Goal: Task Accomplishment & Management: Manage account settings

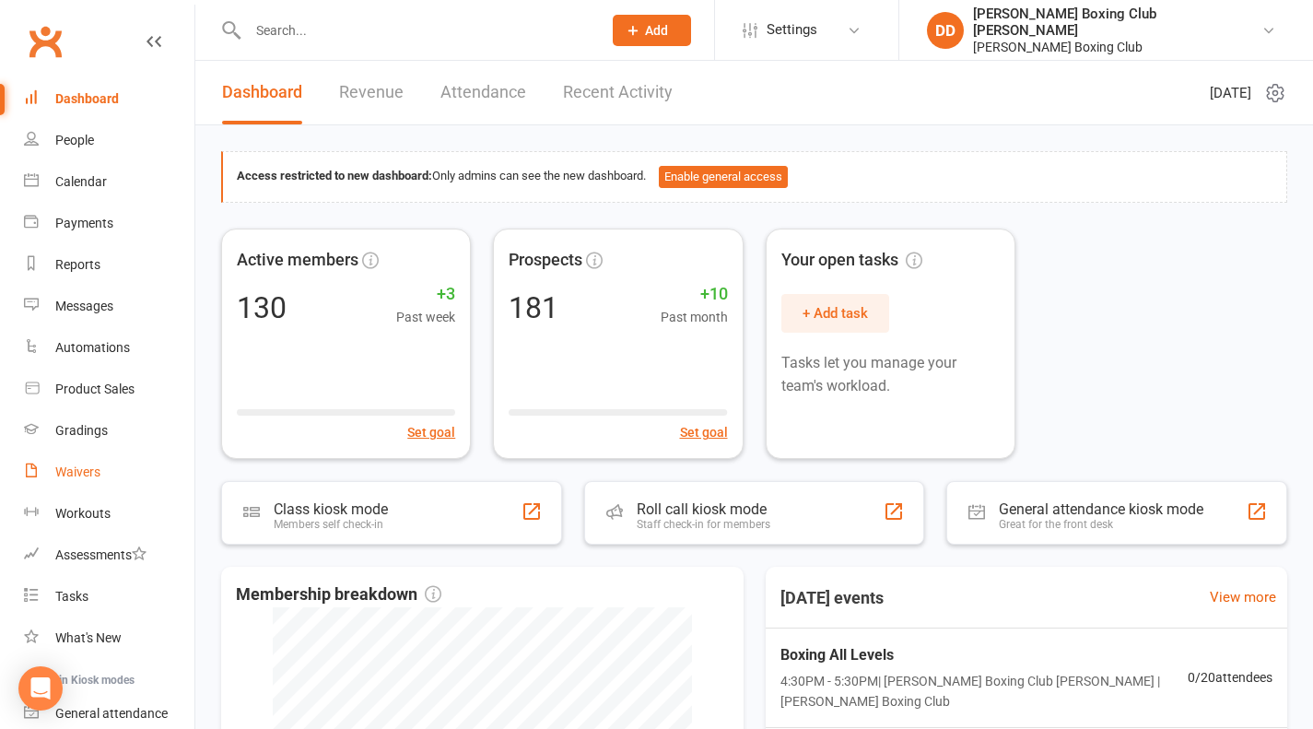
click at [68, 480] on link "Waivers" at bounding box center [109, 472] width 171 height 41
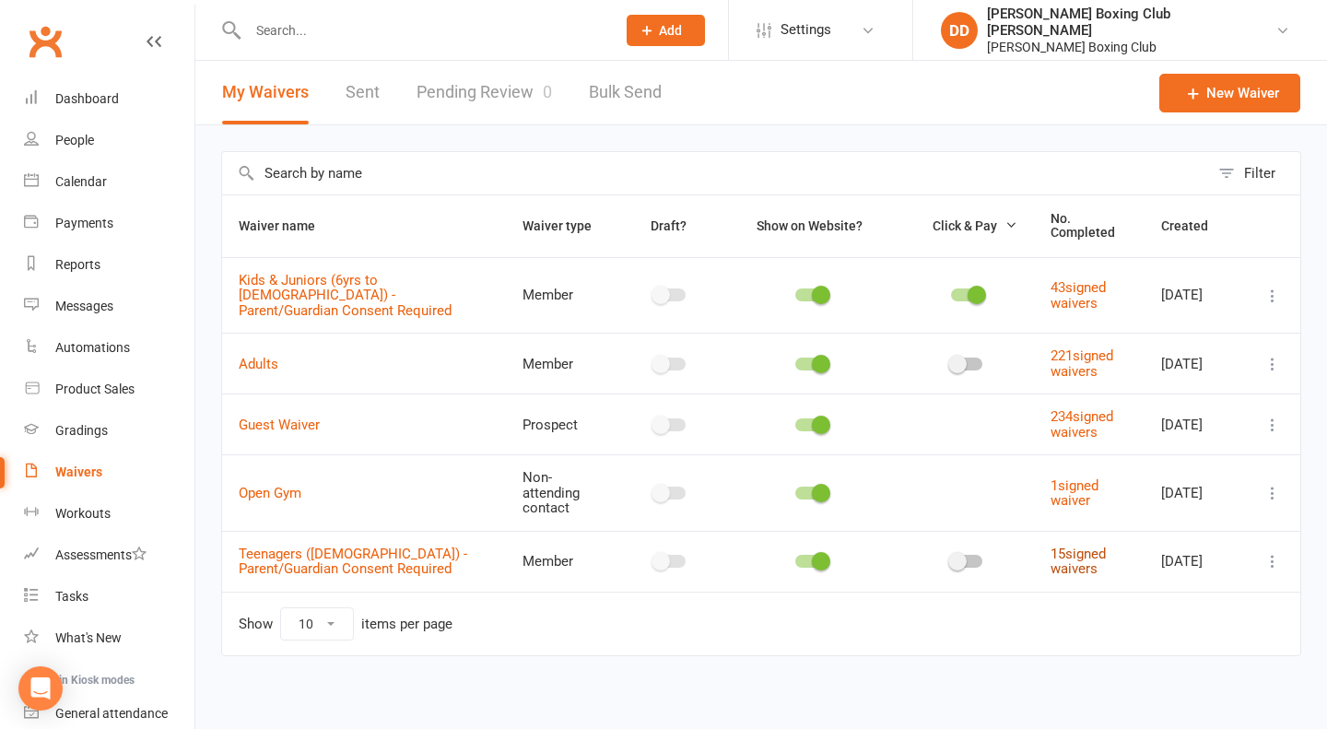
click at [1055, 546] on link "15 signed waivers" at bounding box center [1078, 562] width 55 height 32
click at [1064, 289] on link "43 signed waivers" at bounding box center [1078, 295] width 55 height 32
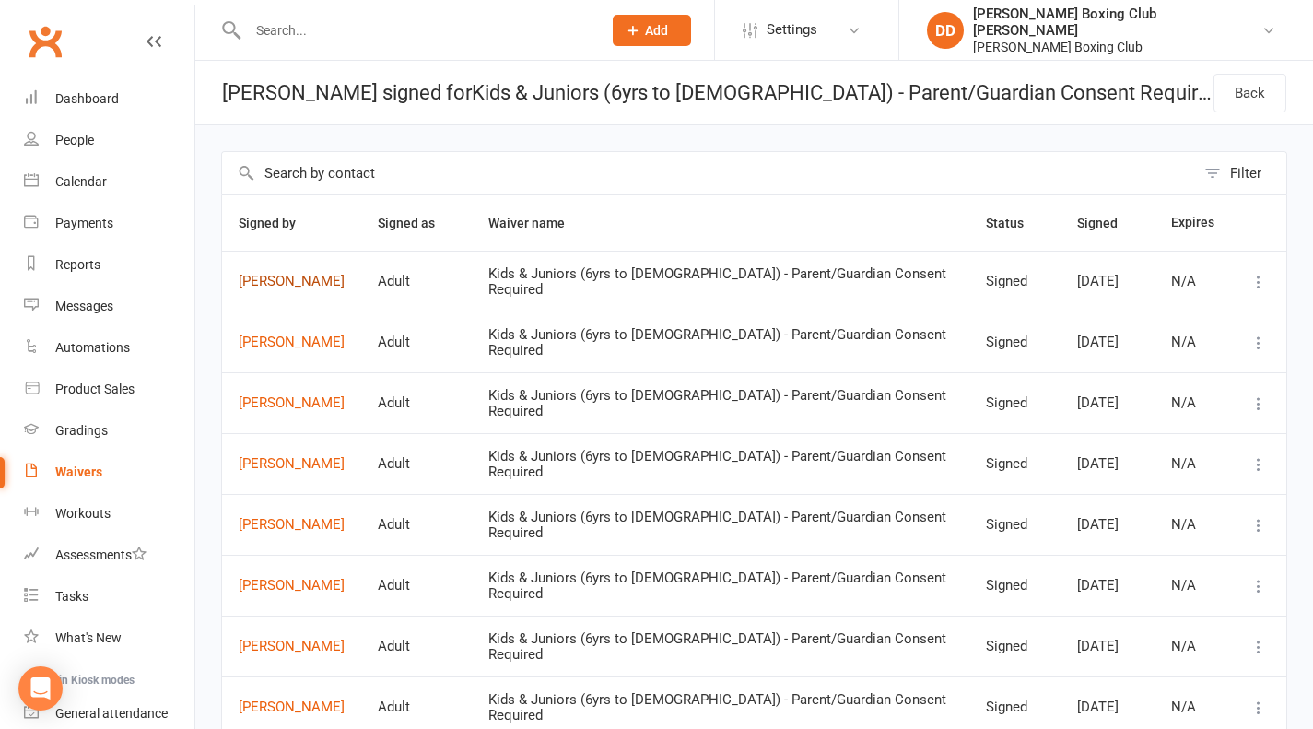
click at [266, 275] on link "[PERSON_NAME]" at bounding box center [292, 282] width 106 height 16
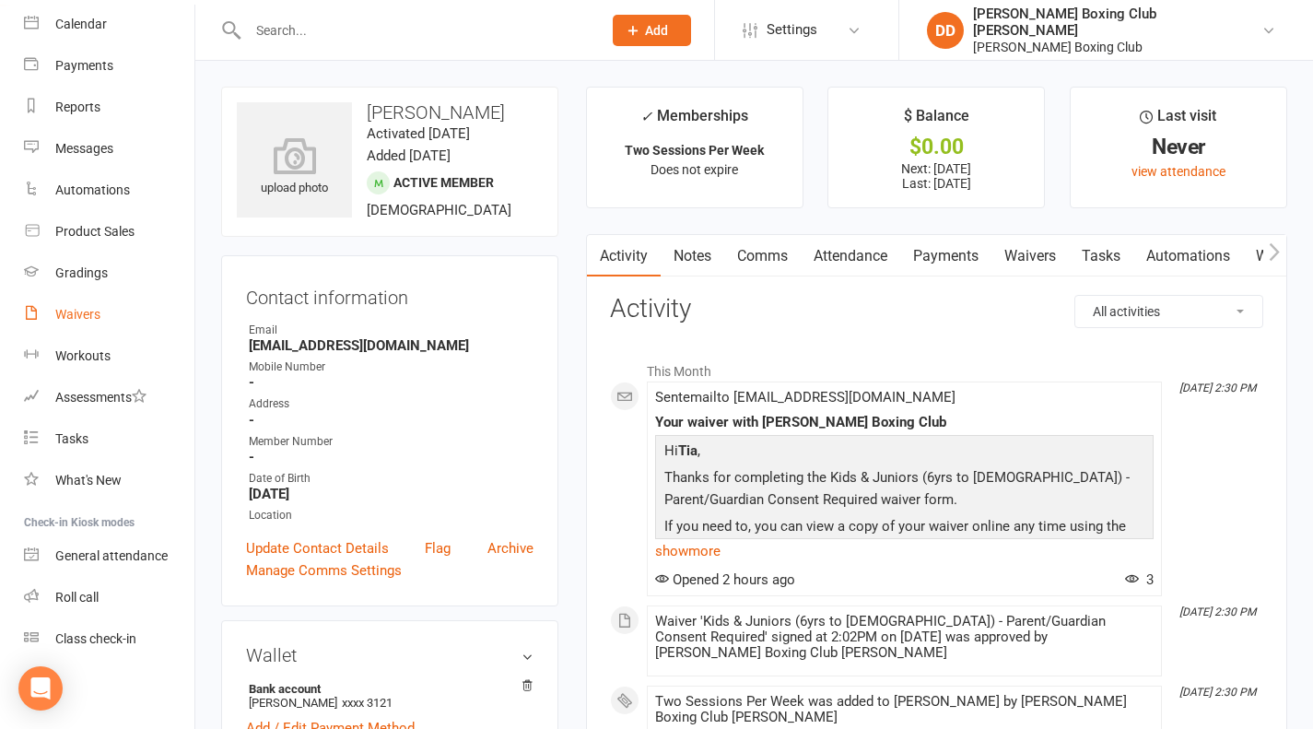
click at [76, 312] on div "Waivers" at bounding box center [77, 314] width 45 height 15
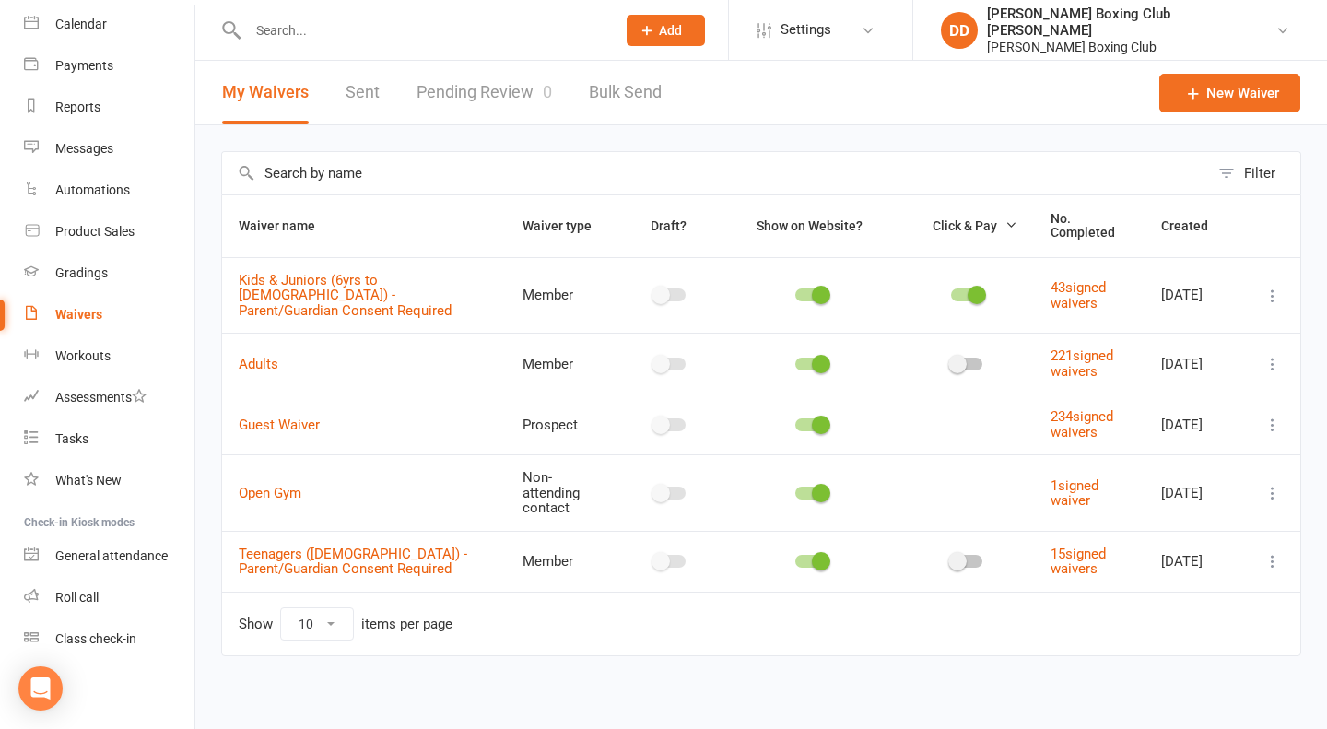
click at [76, 312] on div "Waivers" at bounding box center [78, 314] width 47 height 15
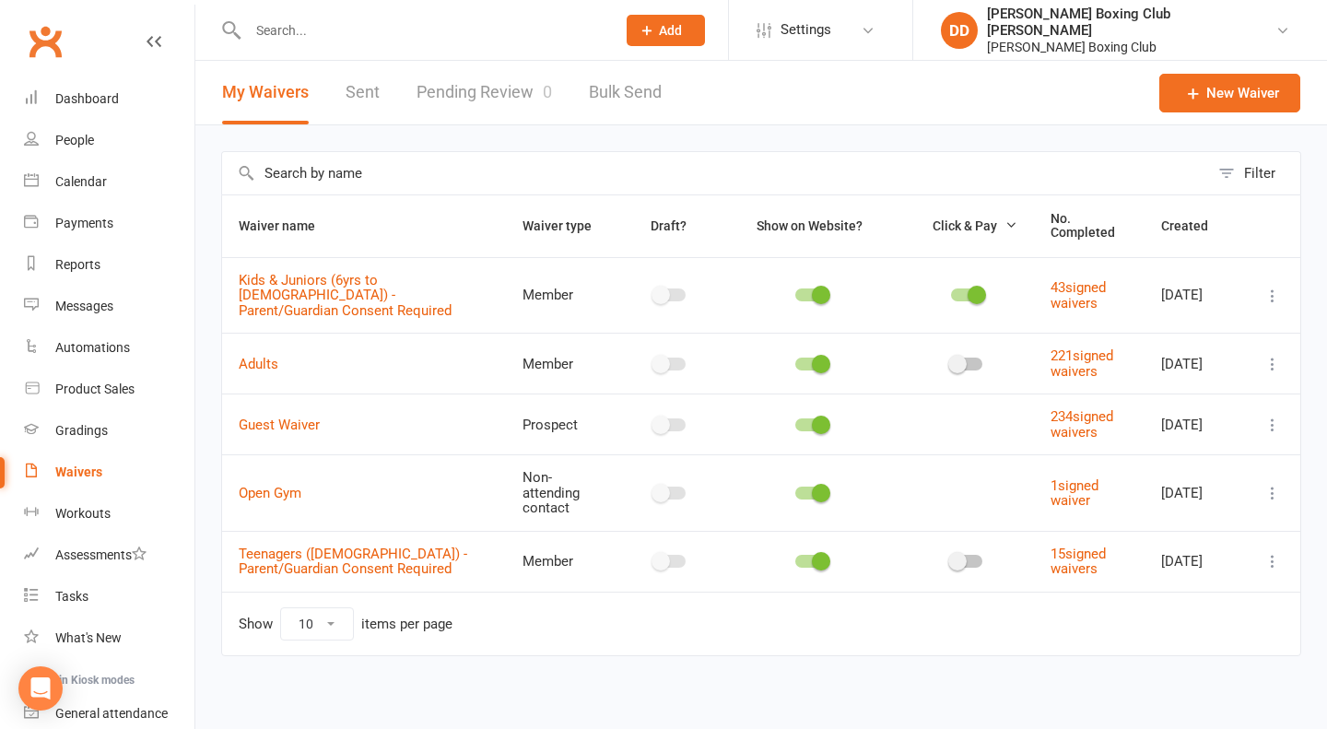
click at [273, 29] on input "text" at bounding box center [422, 31] width 360 height 26
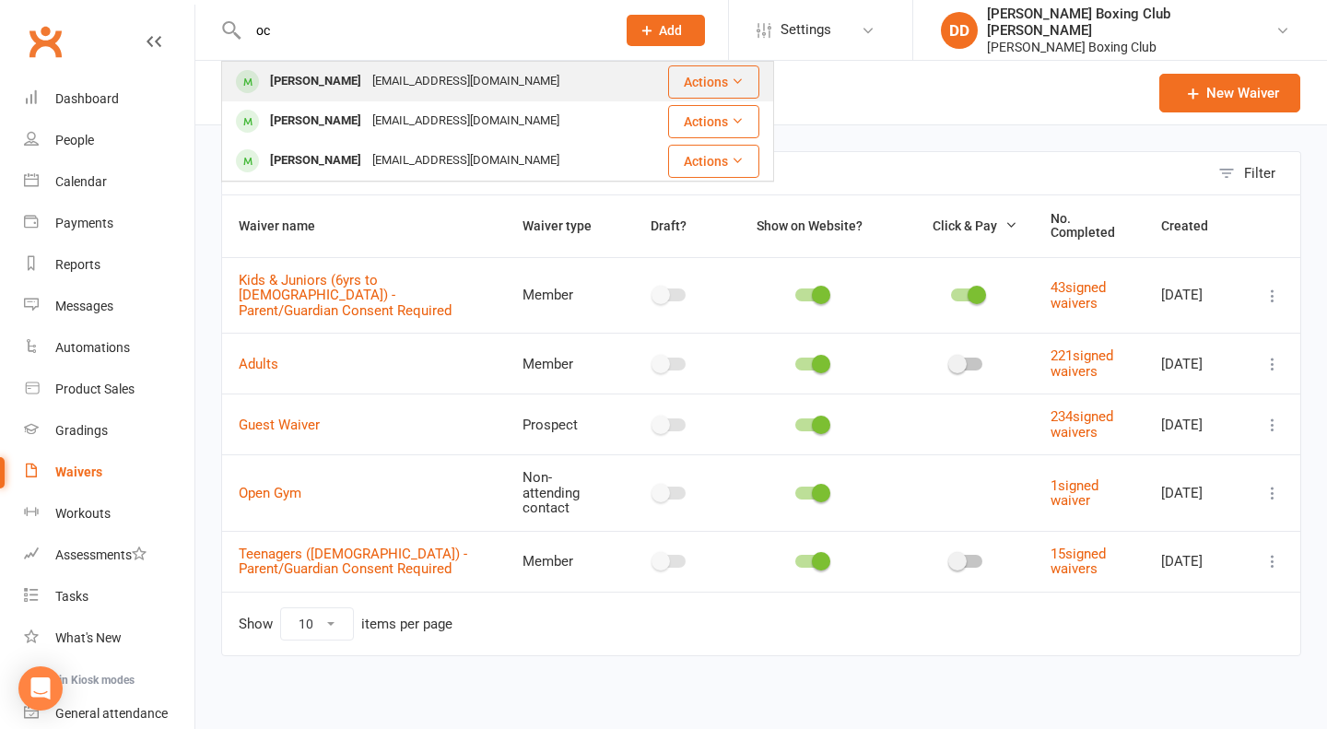
type input "o"
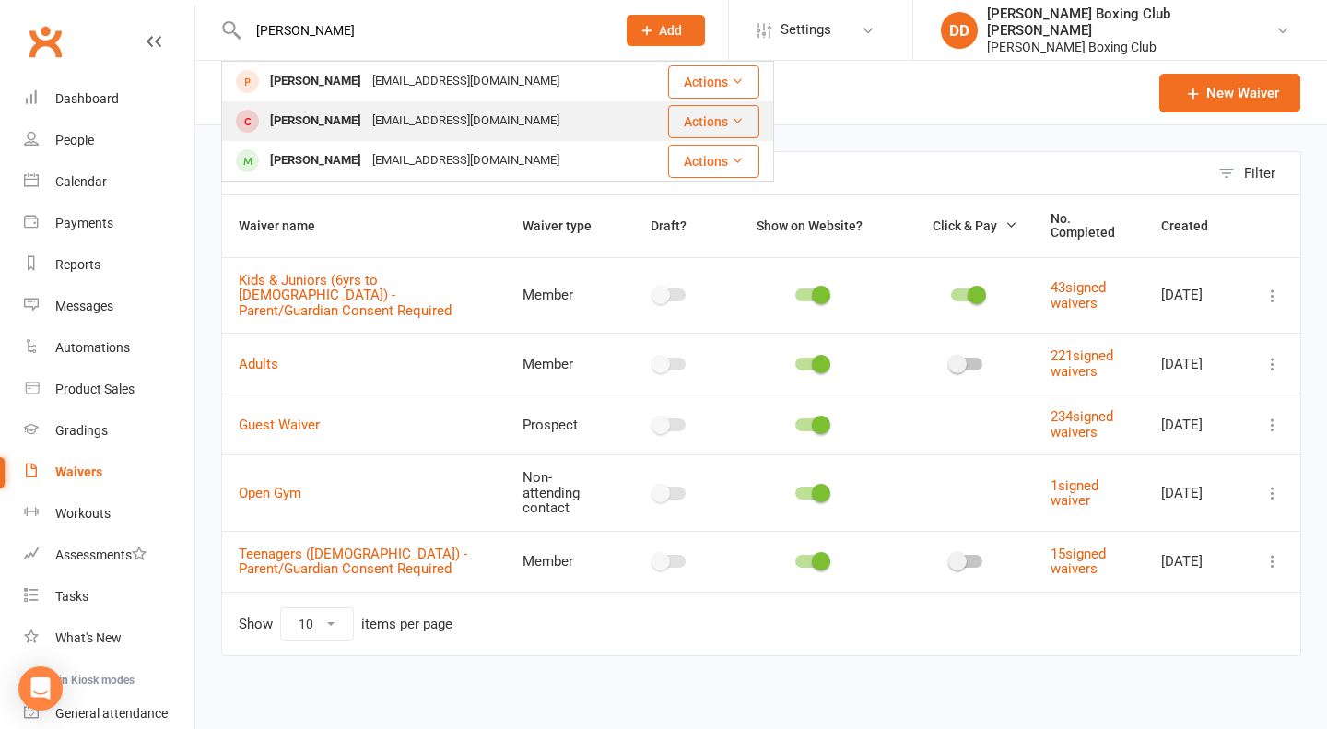
type input "[PERSON_NAME]"
click at [712, 118] on button "Actions" at bounding box center [713, 121] width 91 height 33
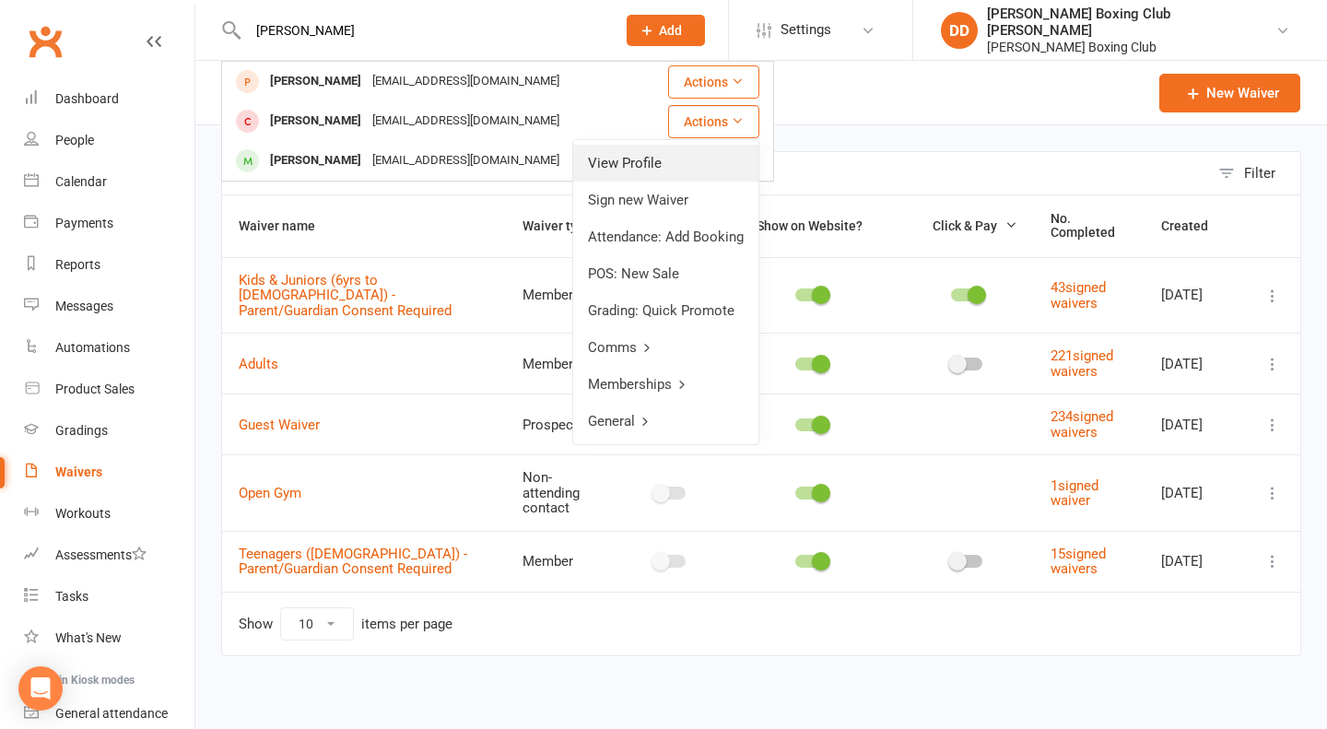
click at [655, 156] on link "View Profile" at bounding box center [665, 163] width 185 height 37
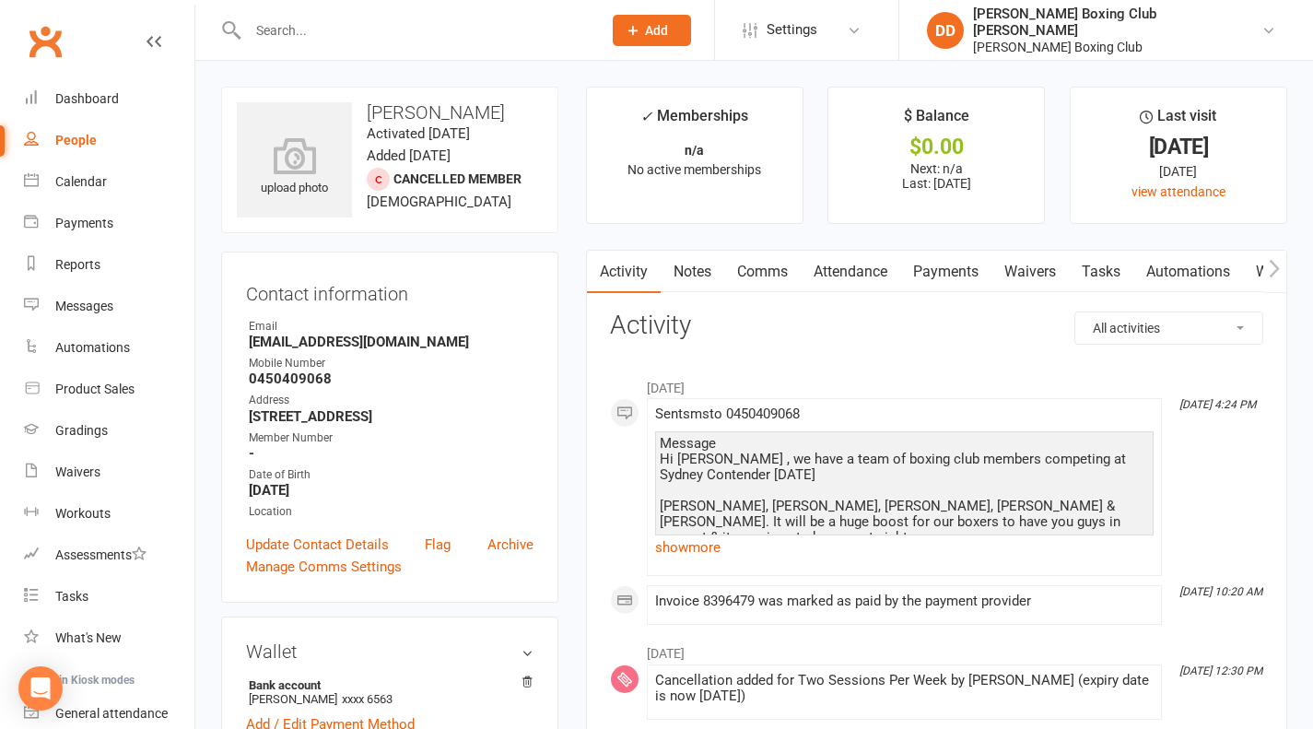
click at [339, 31] on input "text" at bounding box center [415, 31] width 347 height 26
type input "[PERSON_NAME]"
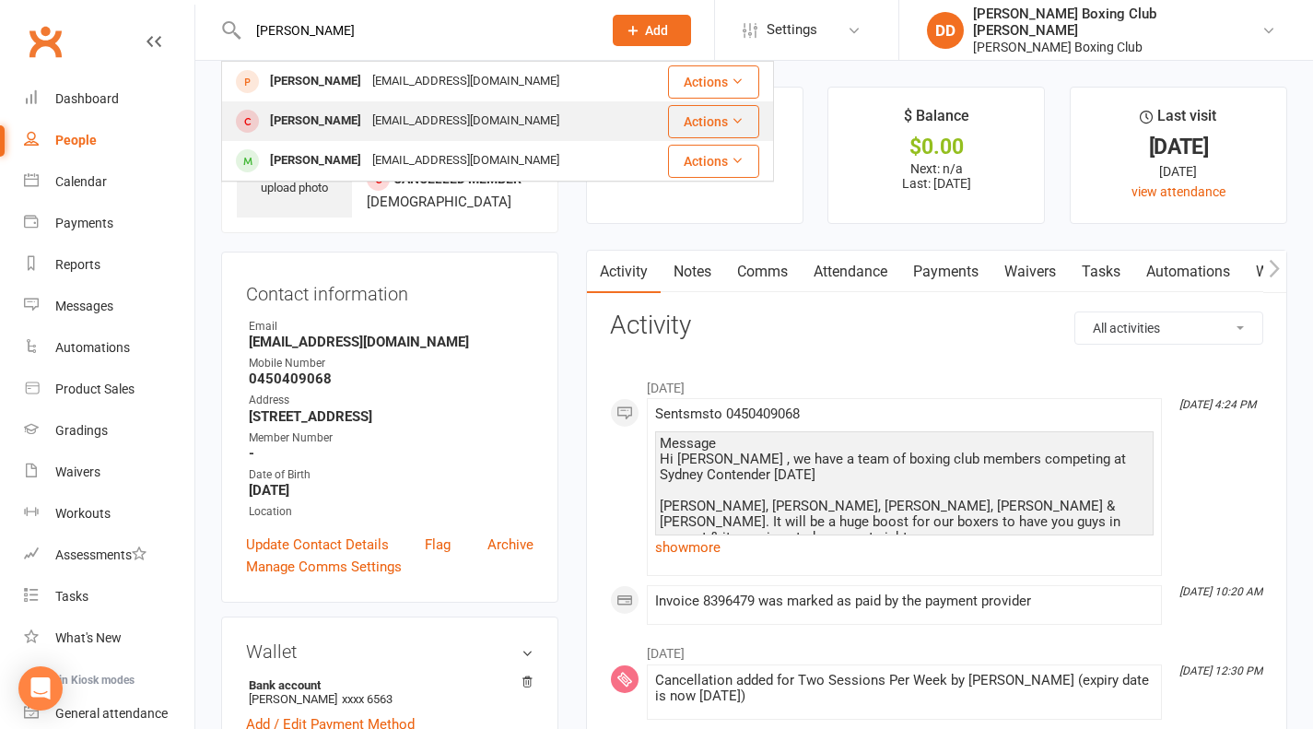
click at [692, 120] on button "Actions" at bounding box center [713, 121] width 91 height 33
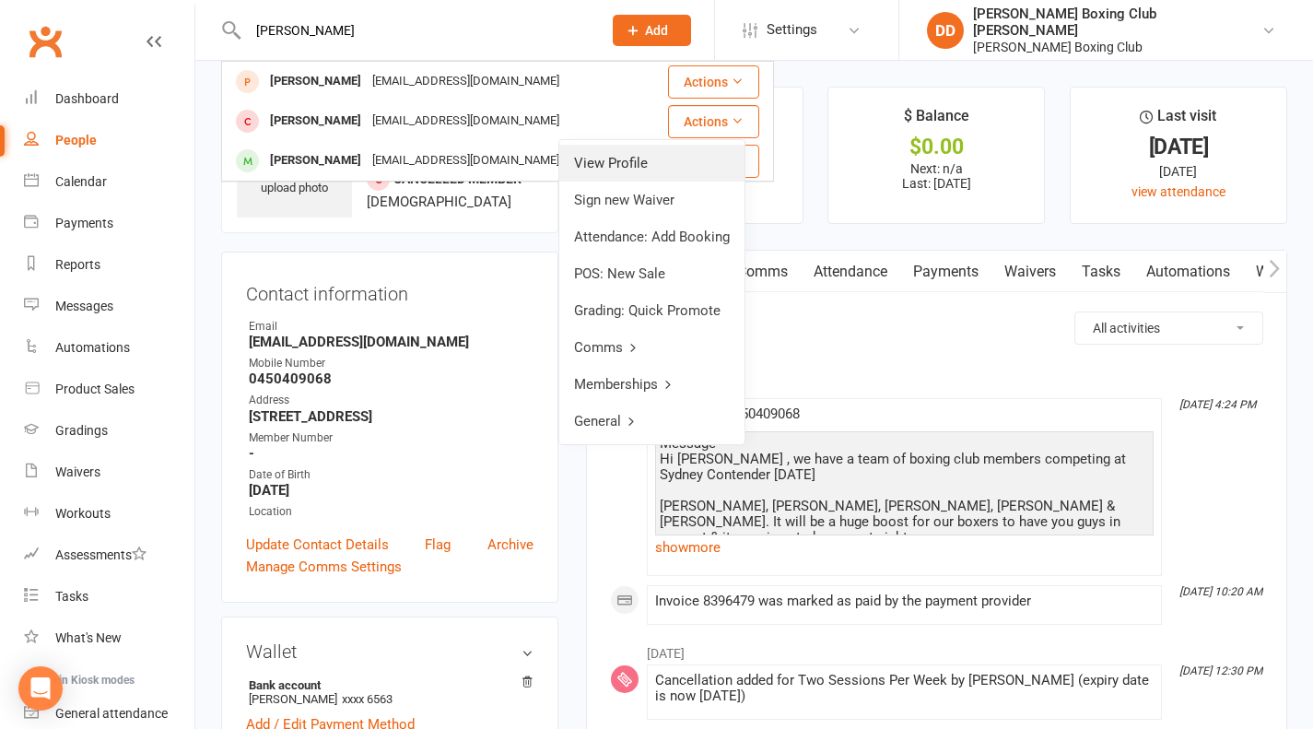
click at [638, 160] on link "View Profile" at bounding box center [651, 163] width 185 height 37
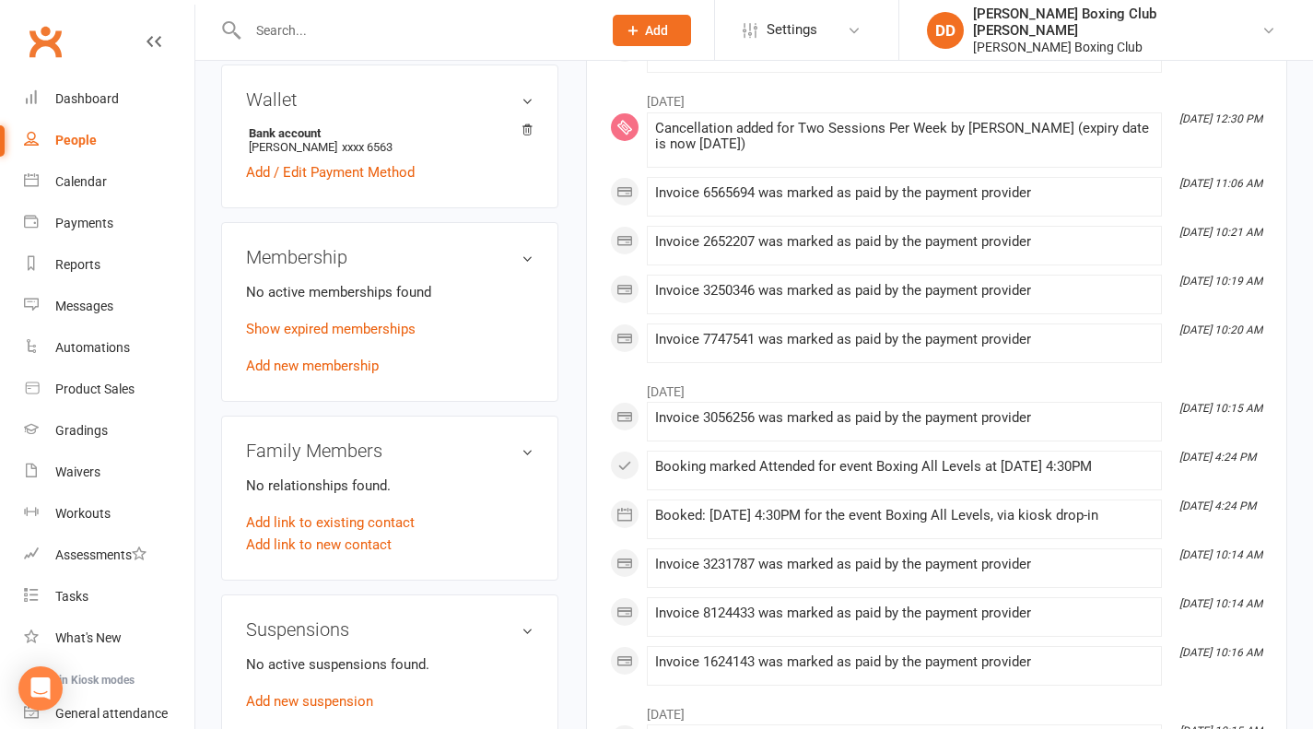
scroll to position [553, 0]
click at [398, 526] on link "Add link to existing contact" at bounding box center [330, 522] width 169 height 22
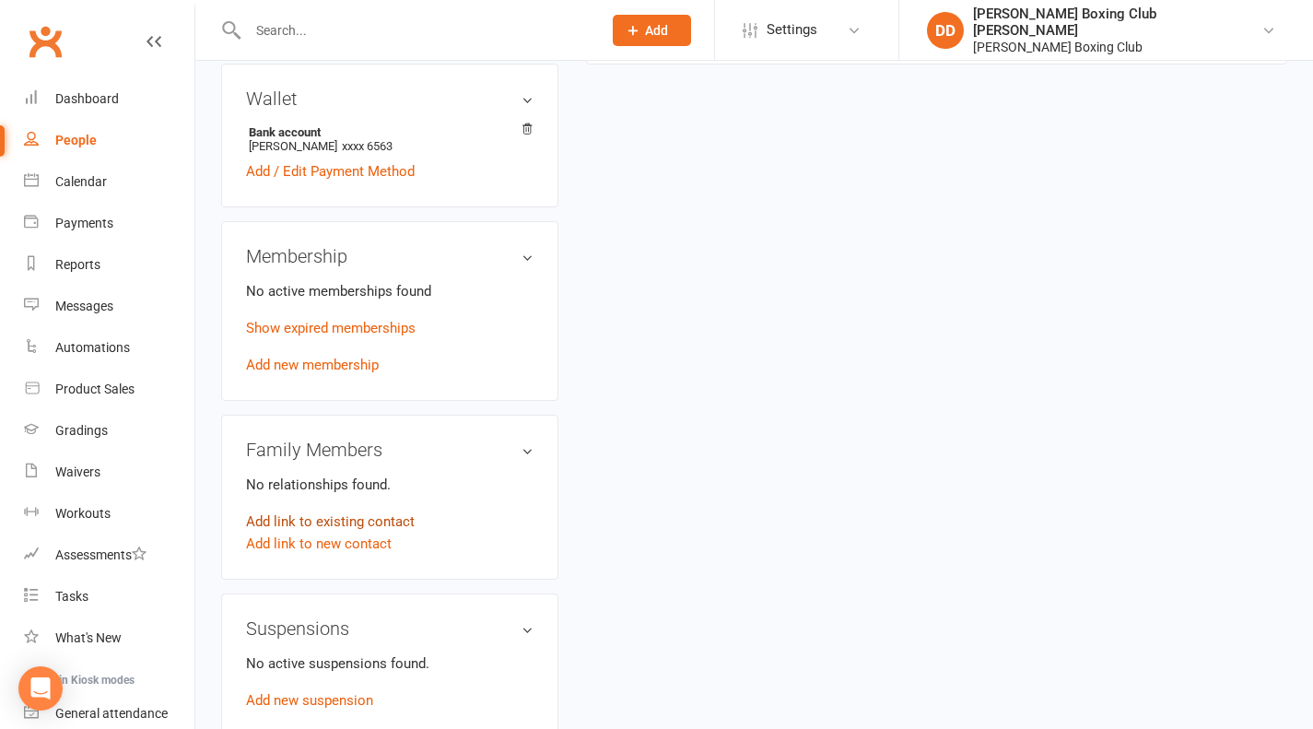
scroll to position [9, 0]
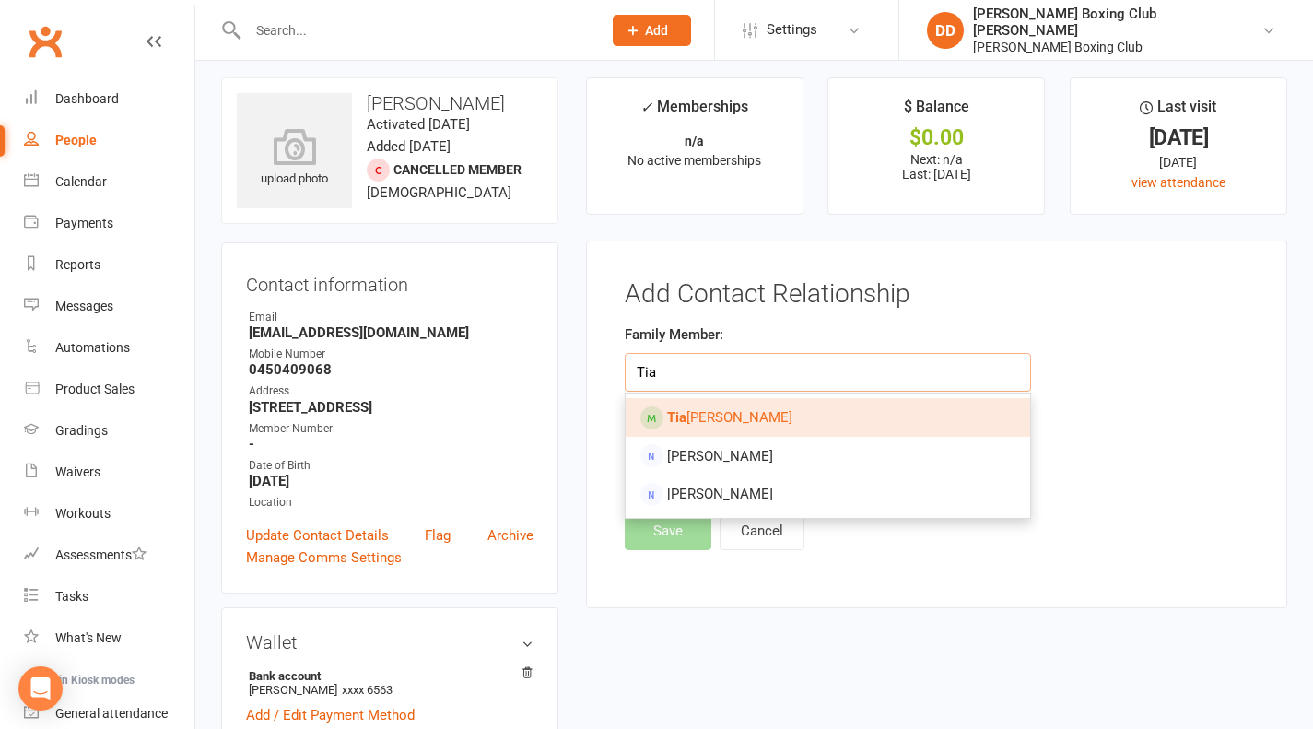
type input "Tia"
click at [756, 423] on link "[PERSON_NAME]" at bounding box center [829, 417] width 406 height 39
type input "[PERSON_NAME]"
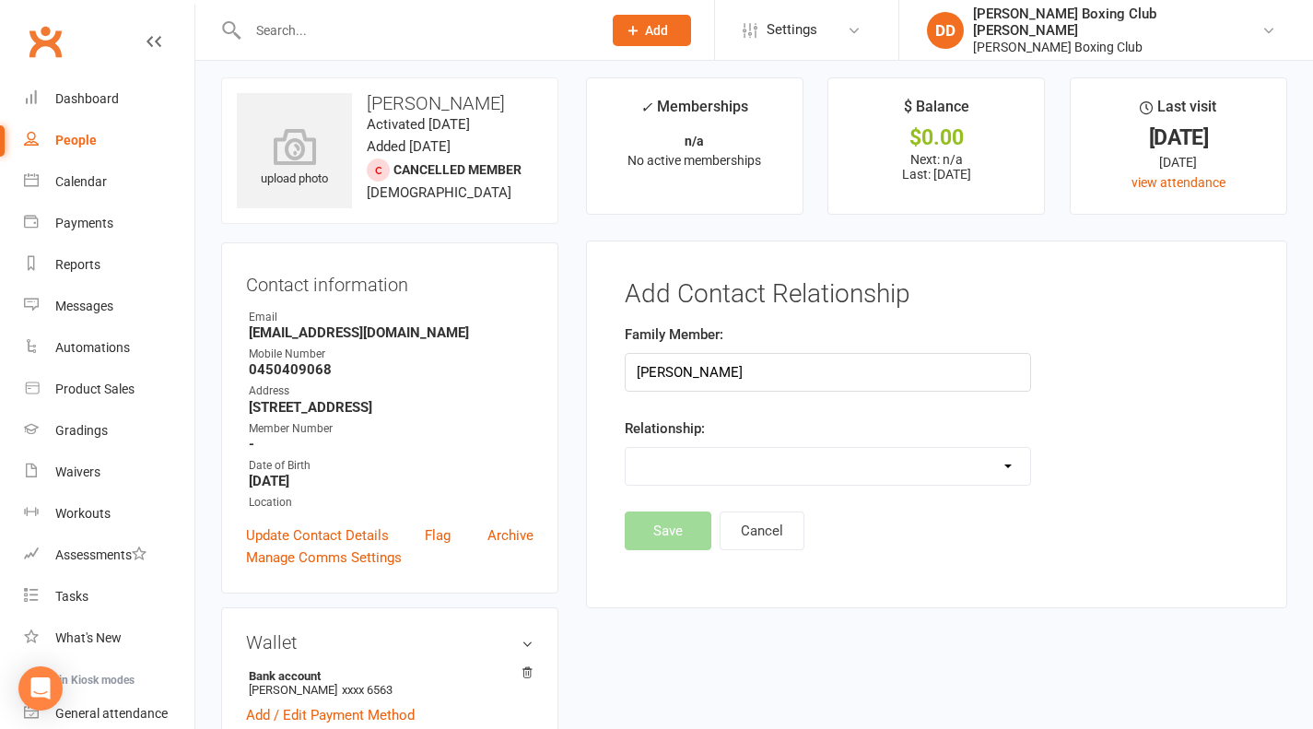
click at [1011, 463] on select "Parent / Guardian Child Sibling (parent not in system) Spouse / Partner Cousin …" at bounding box center [829, 466] width 406 height 37
select select "0"
click at [626, 448] on select "Parent / Guardian Child Sibling (parent not in system) Spouse / Partner Cousin …" at bounding box center [829, 466] width 406 height 37
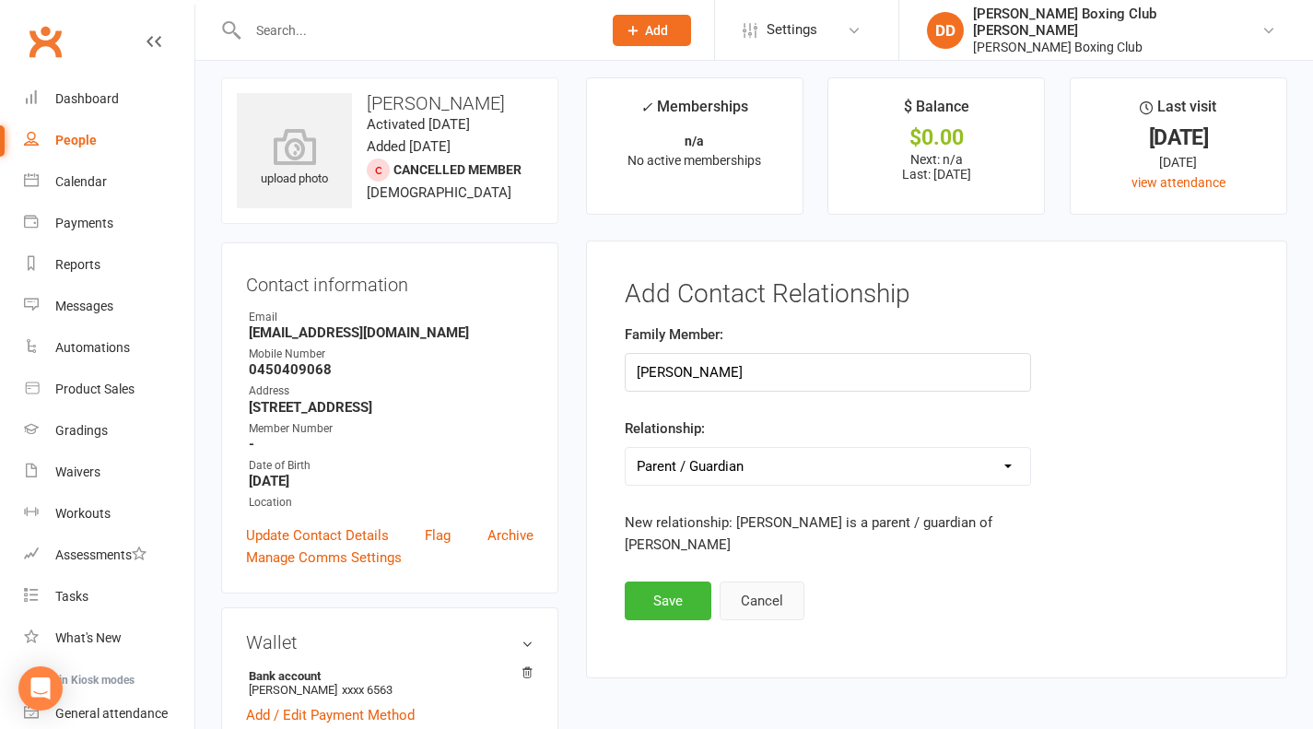
click at [763, 582] on button "Cancel" at bounding box center [762, 601] width 85 height 39
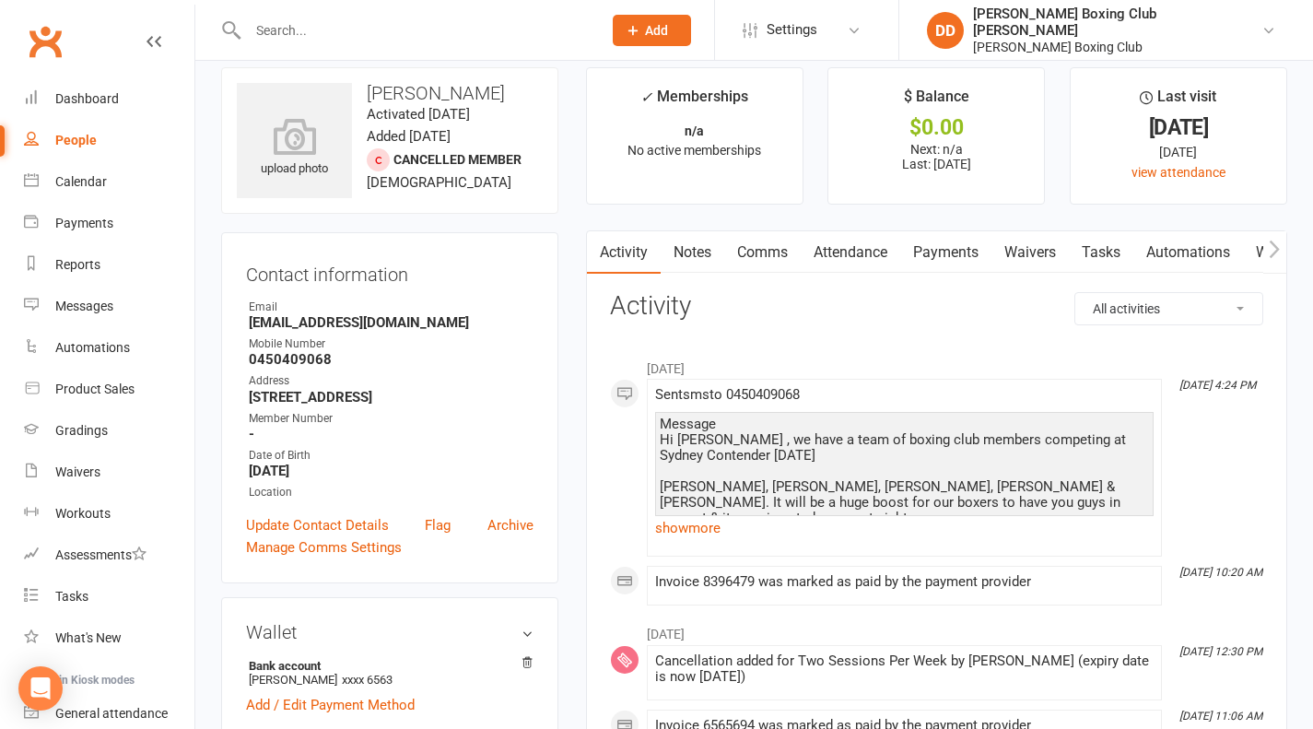
scroll to position [0, 0]
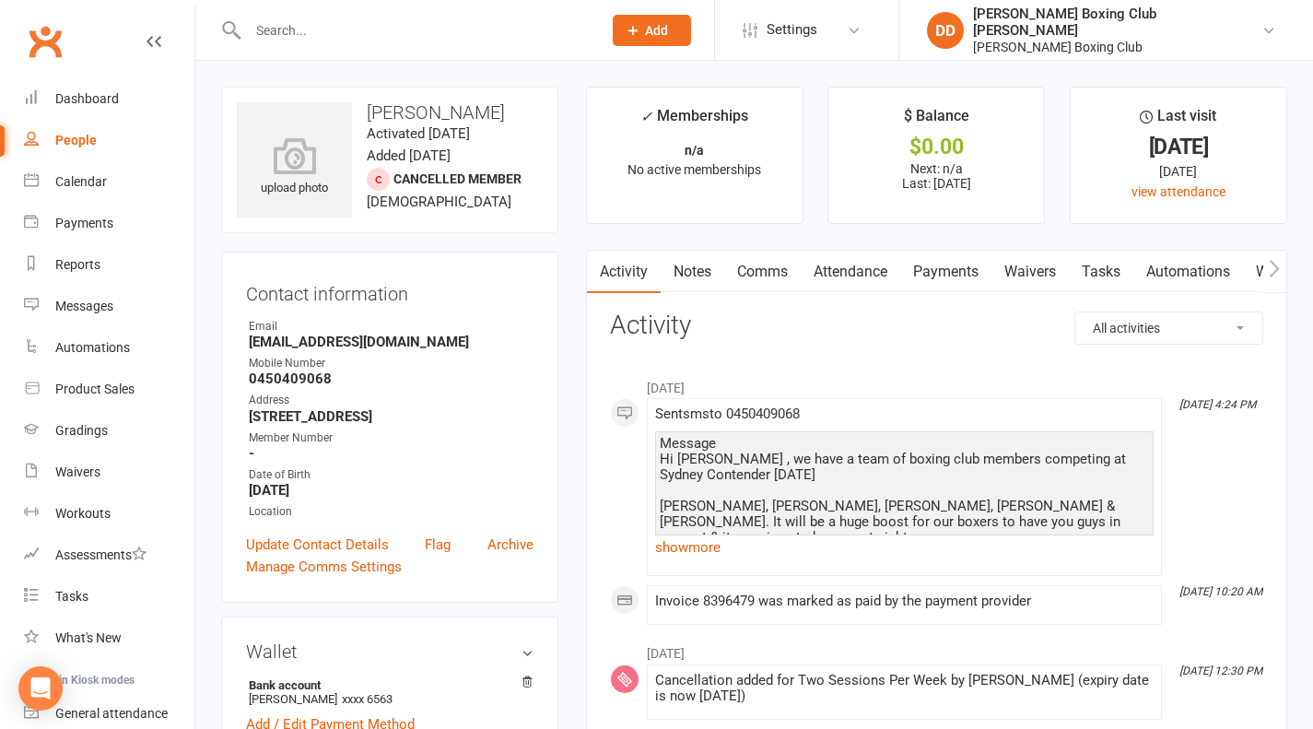
click at [383, 17] on div at bounding box center [405, 30] width 368 height 60
click at [367, 32] on input "text" at bounding box center [415, 31] width 347 height 26
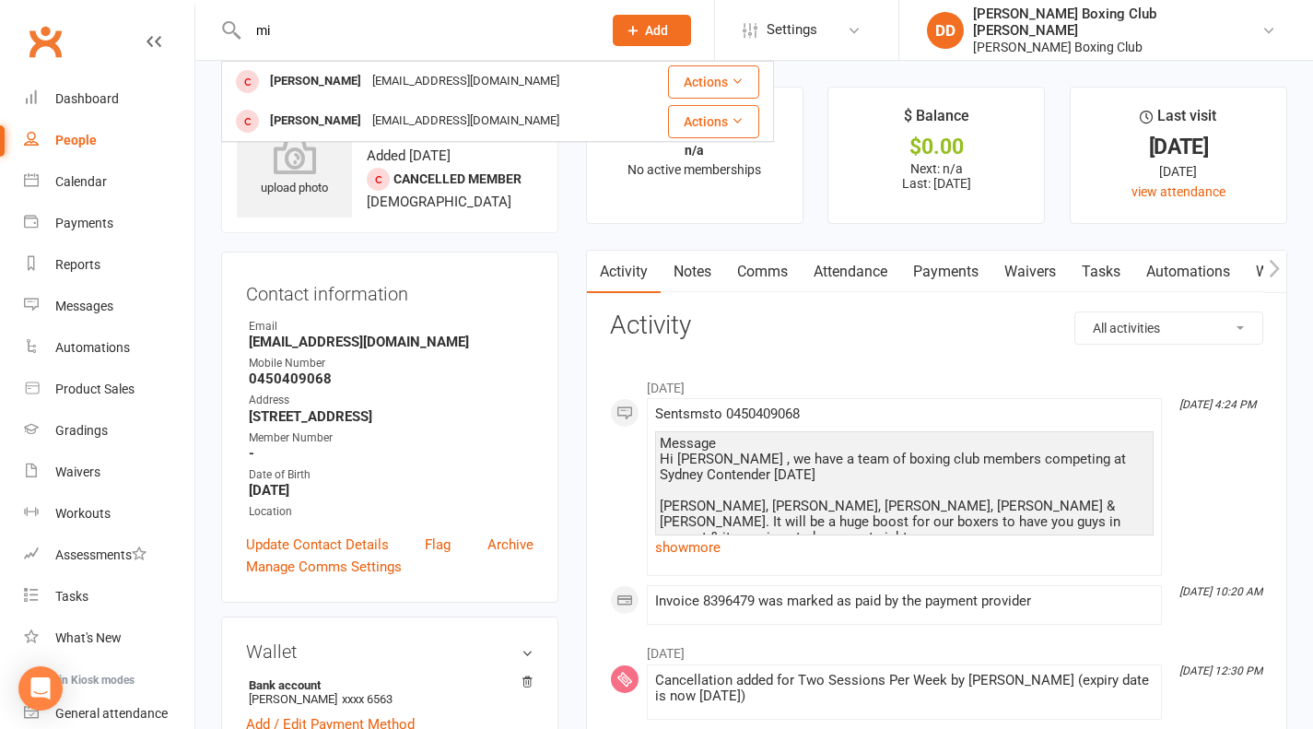
type input "m"
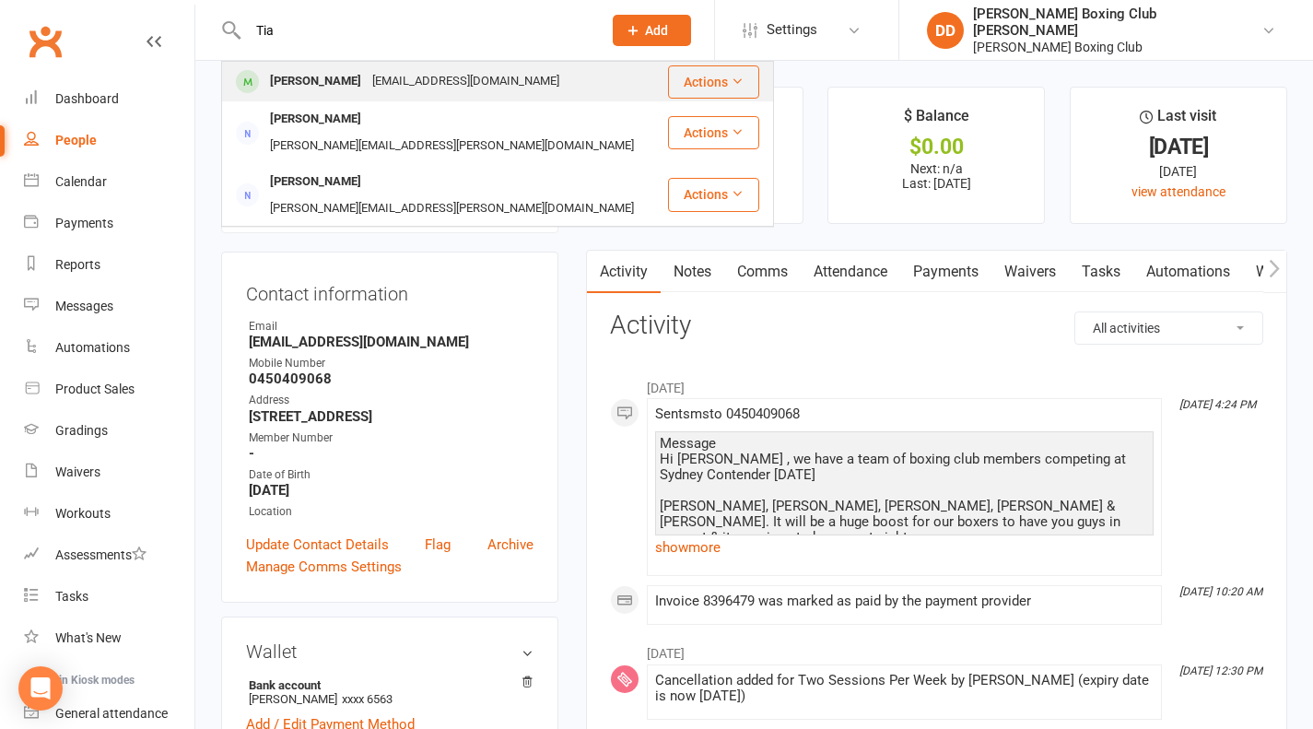
type input "Tia"
click at [694, 82] on button "Actions" at bounding box center [713, 81] width 91 height 33
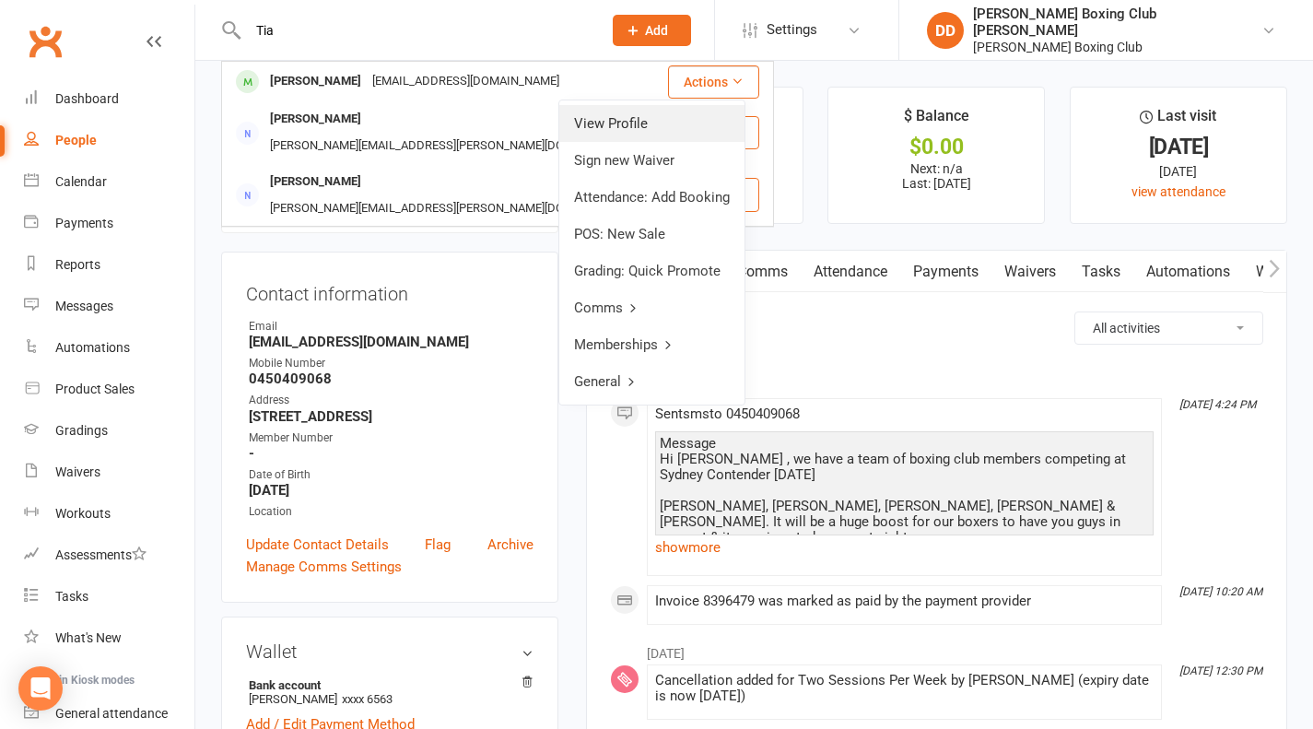
click at [589, 127] on link "View Profile" at bounding box center [651, 123] width 185 height 37
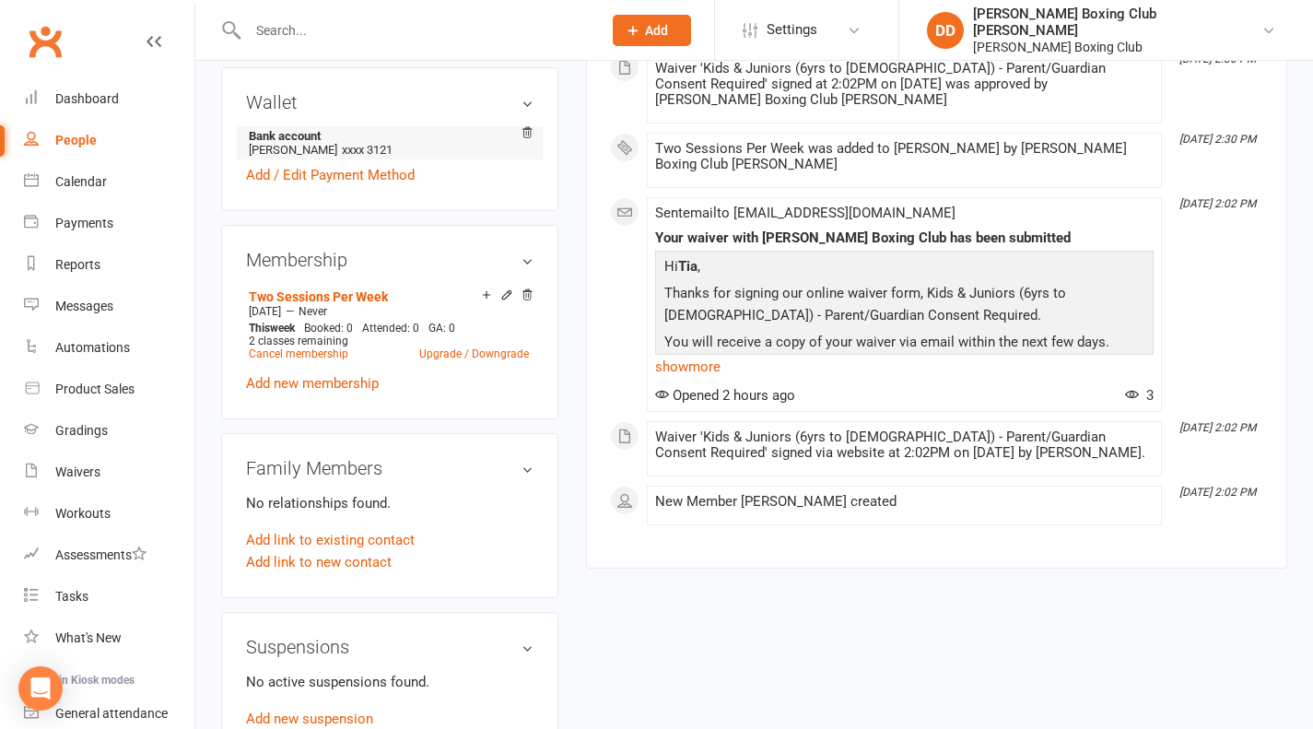
scroll to position [737, 0]
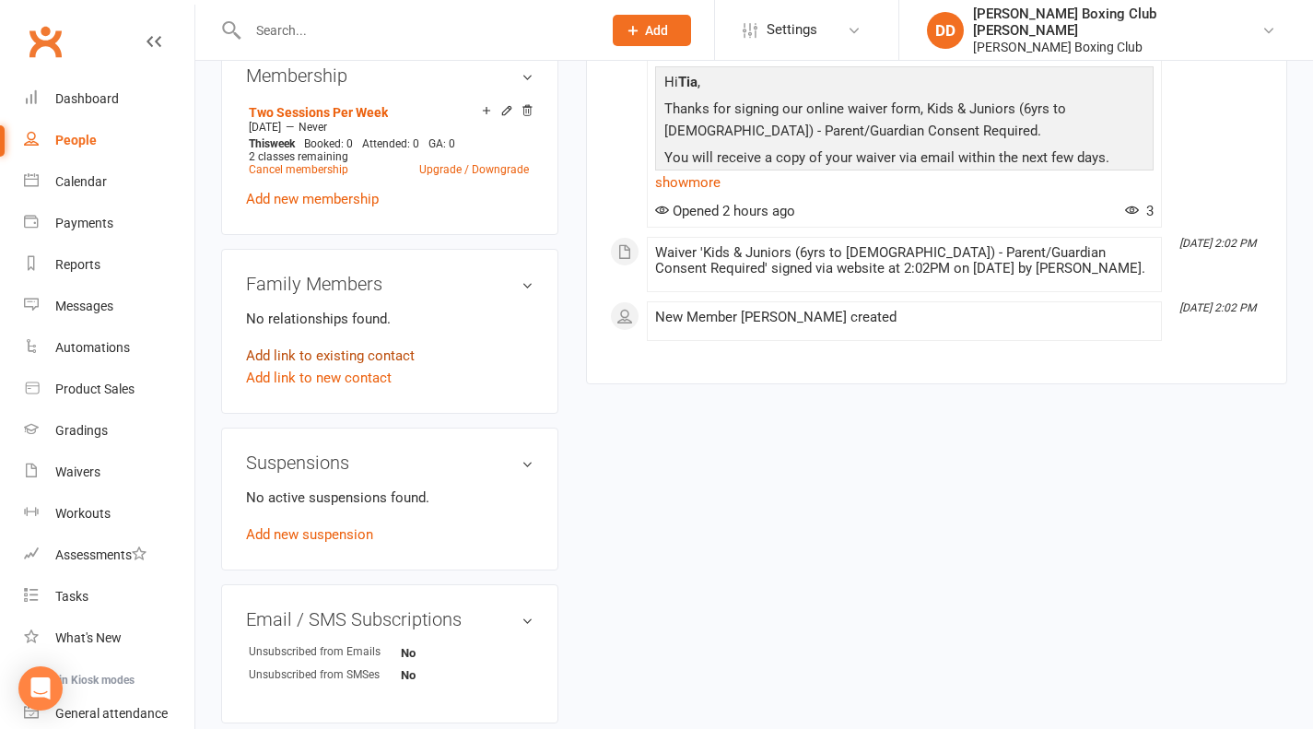
click at [398, 357] on link "Add link to existing contact" at bounding box center [330, 356] width 169 height 22
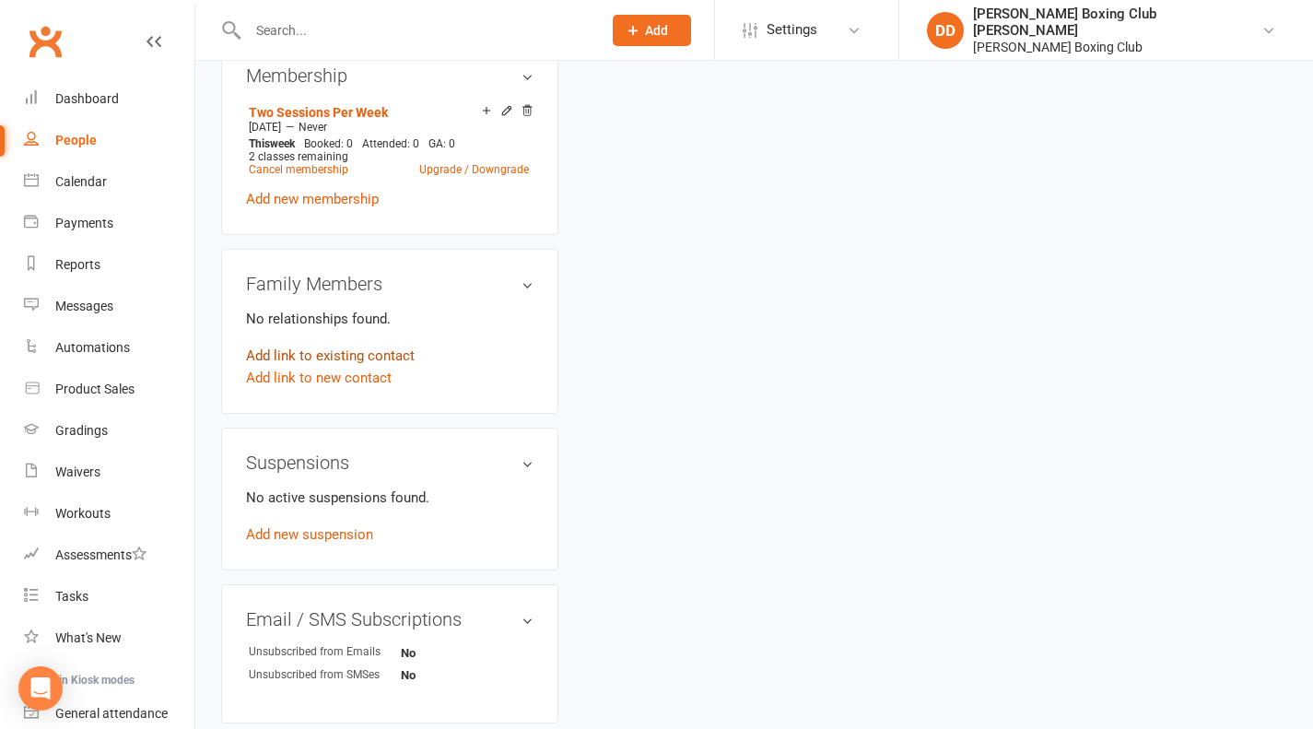
scroll to position [0, 0]
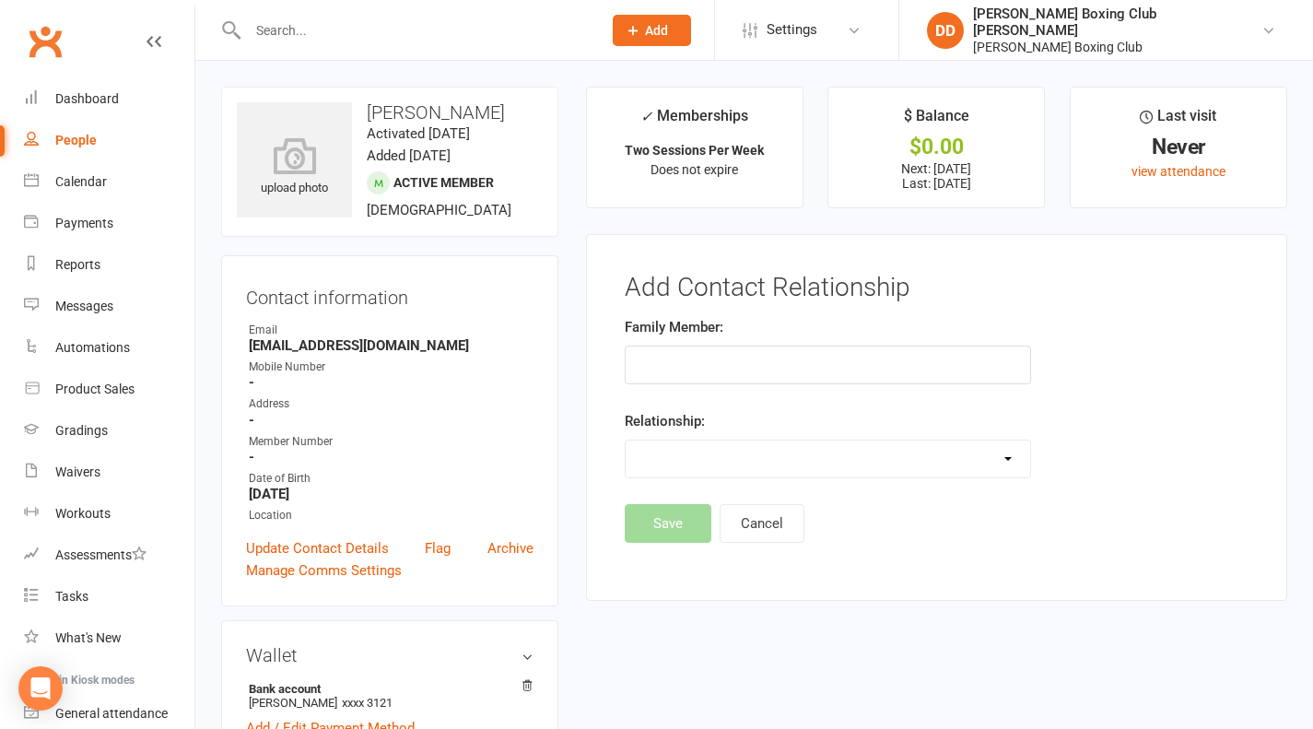
click at [706, 358] on input "text" at bounding box center [828, 365] width 407 height 39
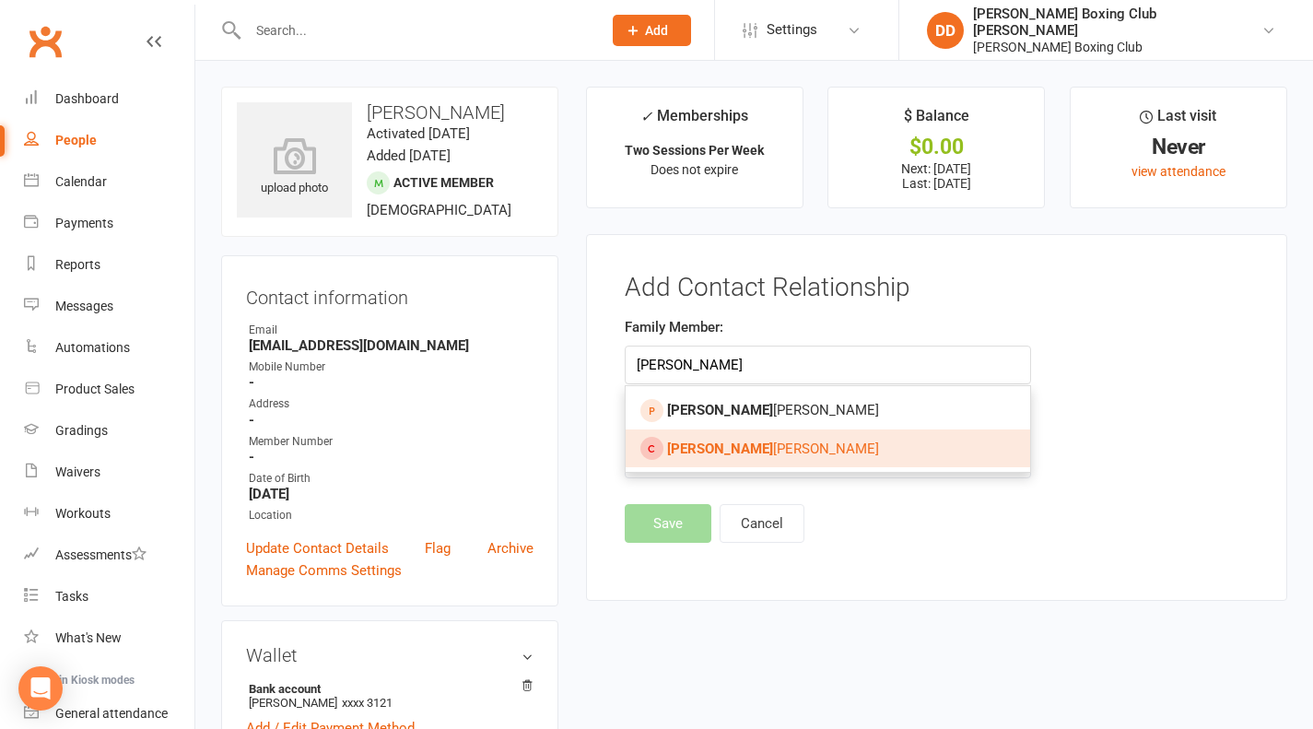
type input "[PERSON_NAME]"
click at [720, 451] on span "[PERSON_NAME]" at bounding box center [773, 449] width 212 height 17
type input "[PERSON_NAME]"
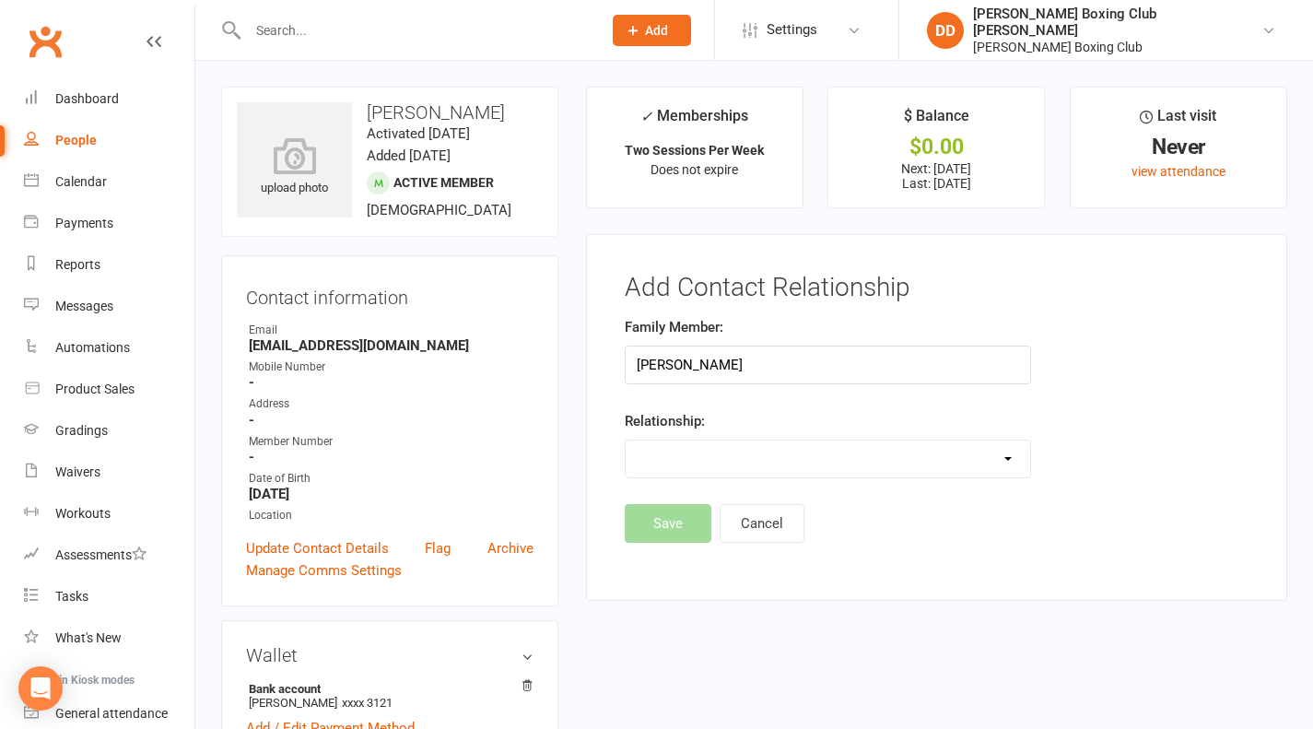
click at [1008, 458] on select "Parent / Guardian Child Sibling (parent not in system) Spouse / Partner Cousin …" at bounding box center [829, 459] width 406 height 37
select select "0"
click at [626, 441] on select "Parent / Guardian Child Sibling (parent not in system) Spouse / Partner Cousin …" at bounding box center [829, 459] width 406 height 37
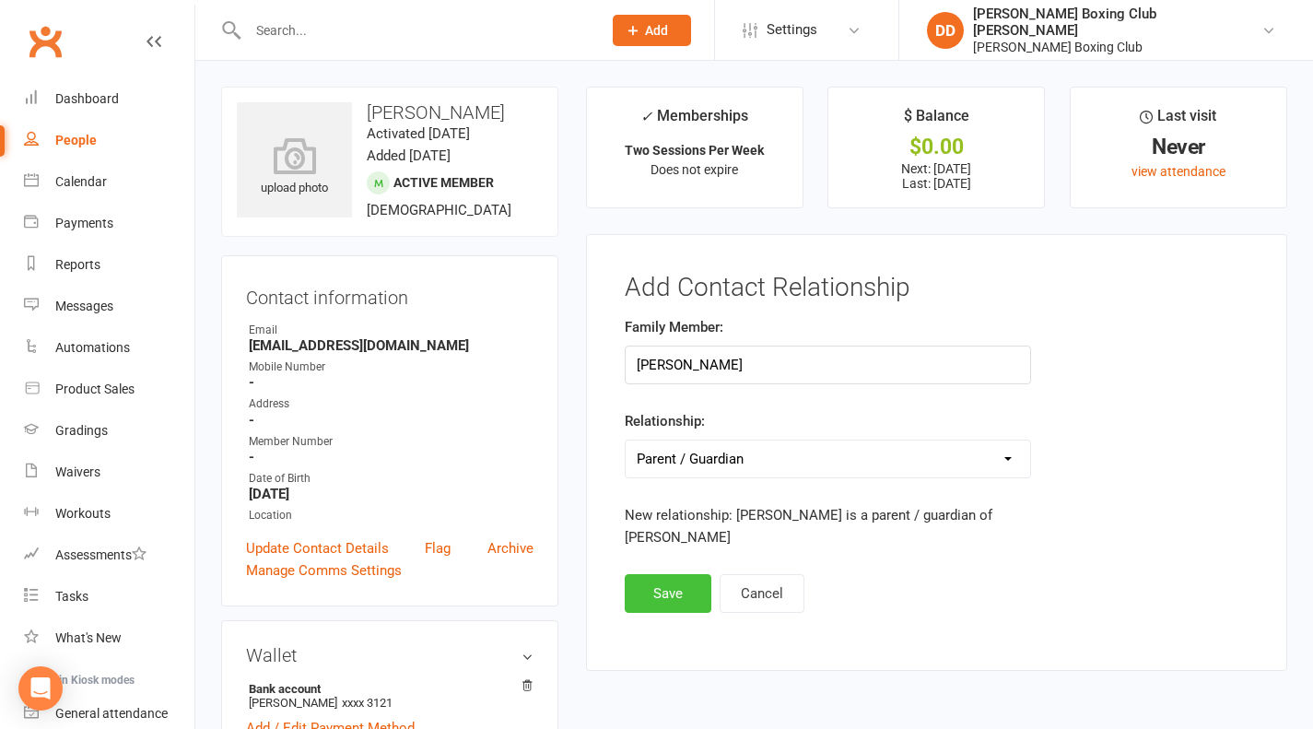
click at [674, 574] on button "Save" at bounding box center [668, 593] width 87 height 39
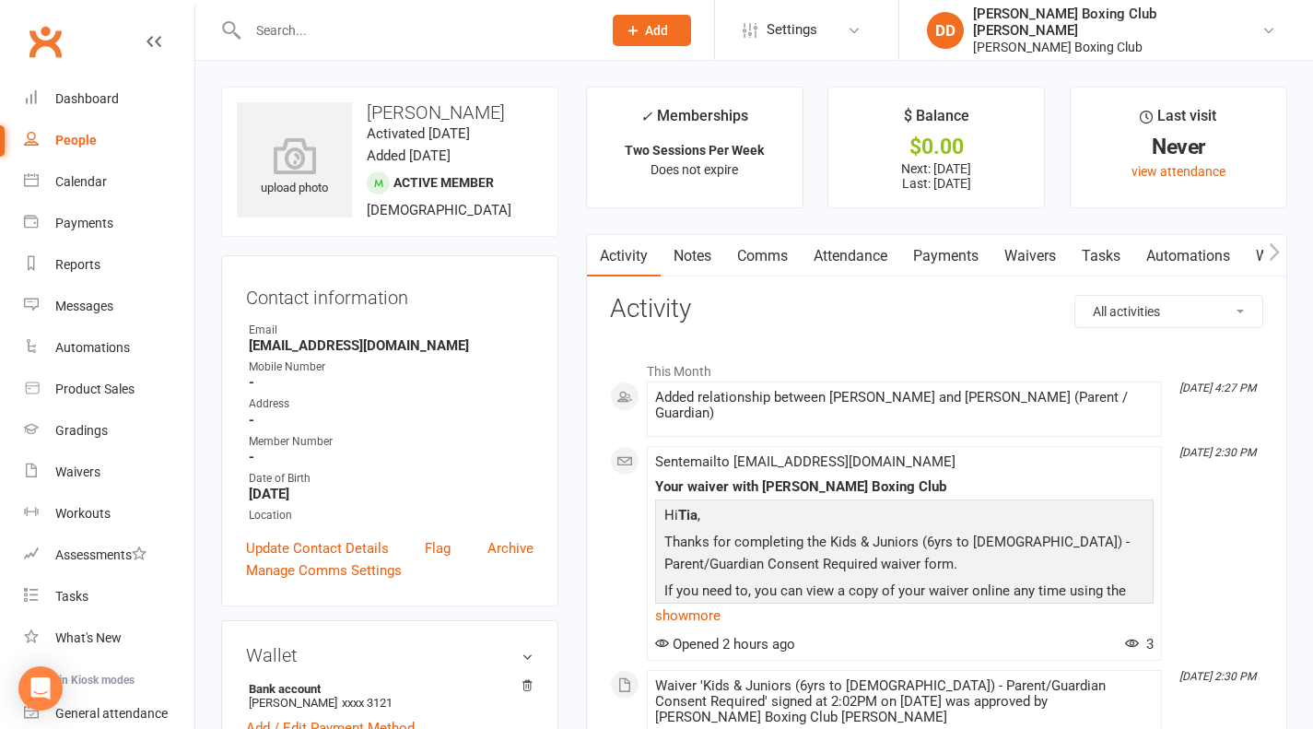
click at [68, 142] on div "People" at bounding box center [75, 140] width 41 height 15
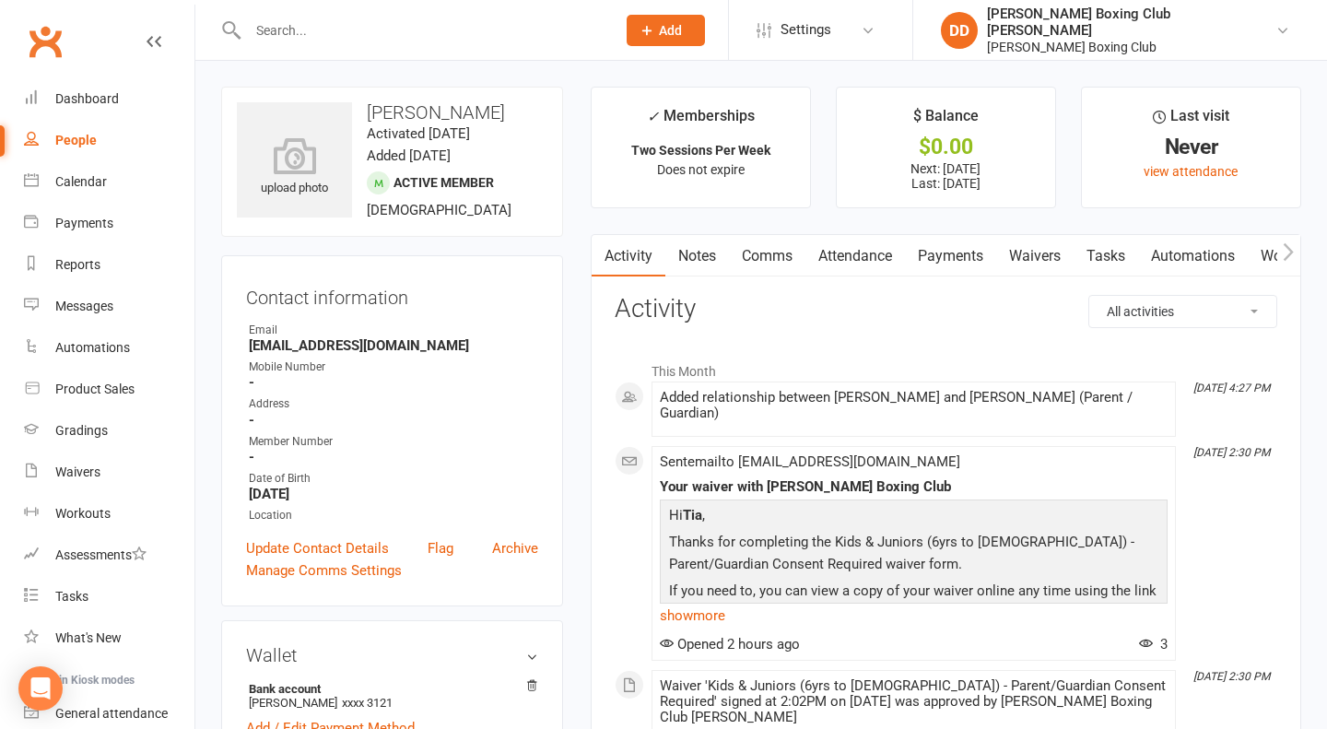
select select "100"
